Goal: Navigation & Orientation: Find specific page/section

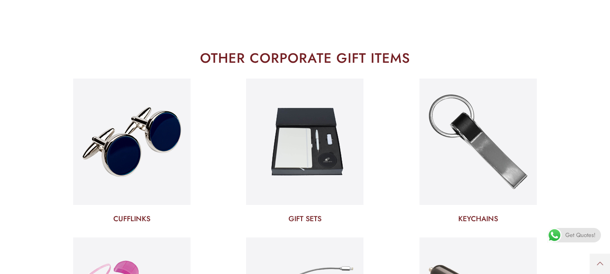
scroll to position [2091, 0]
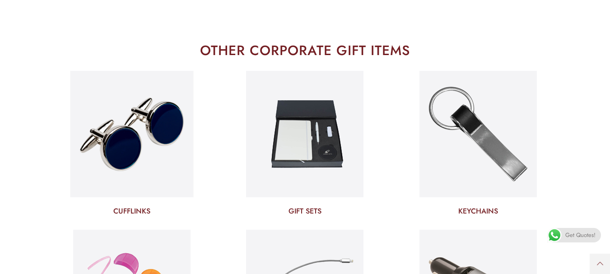
click at [143, 100] on img at bounding box center [131, 134] width 123 height 133
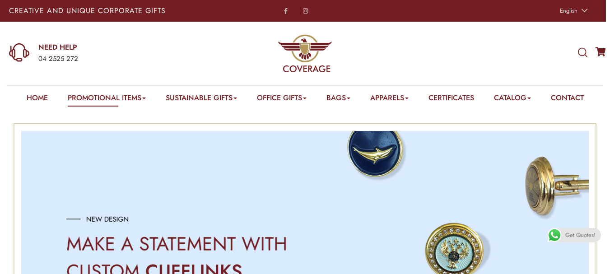
click at [310, 54] on img at bounding box center [305, 53] width 54 height 54
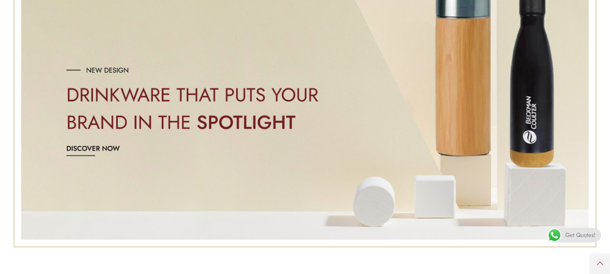
scroll to position [218, 0]
